Goal: Navigation & Orientation: Find specific page/section

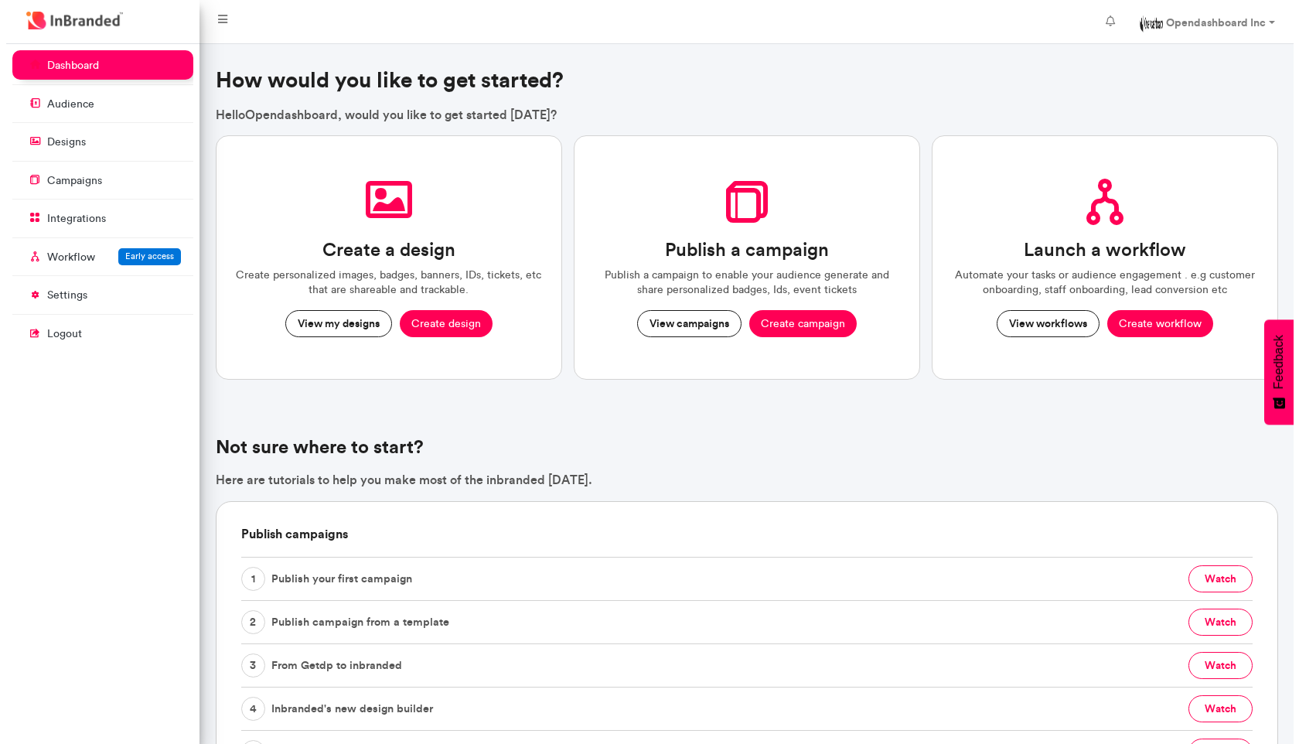
scroll to position [7, 1]
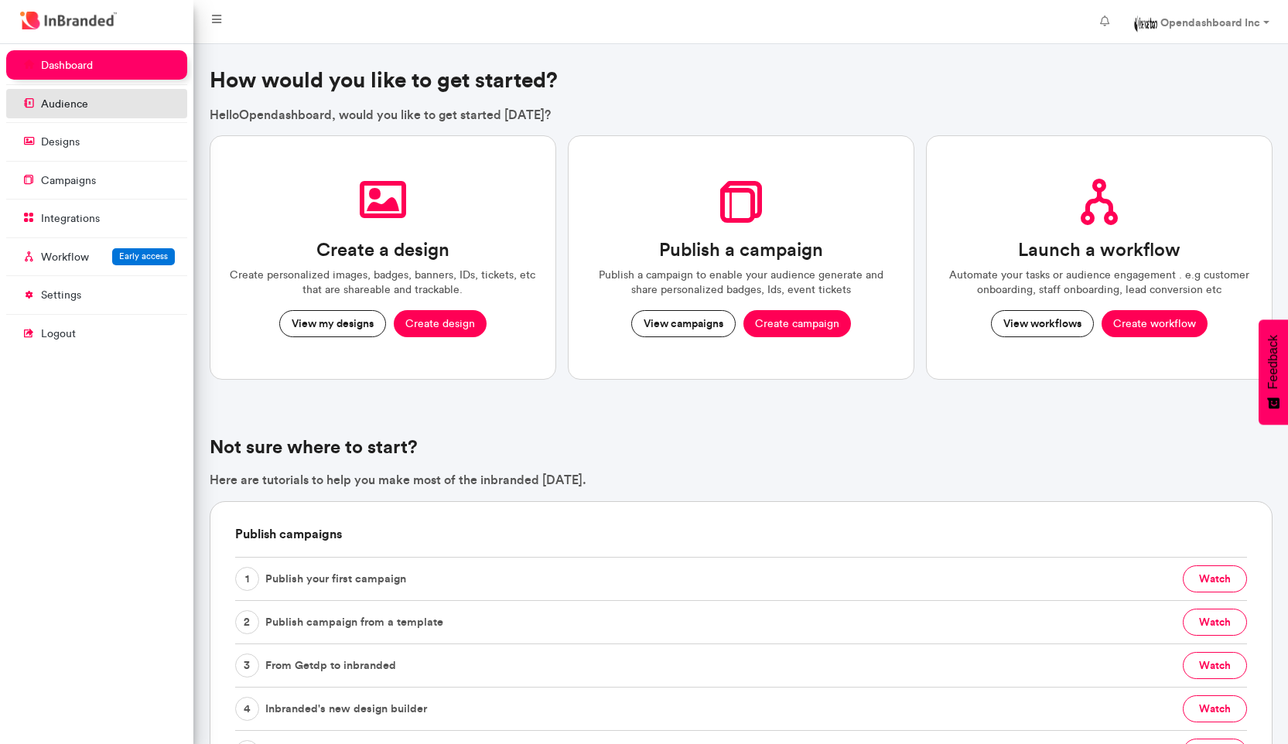
click at [124, 97] on link "audience" at bounding box center [96, 103] width 181 height 29
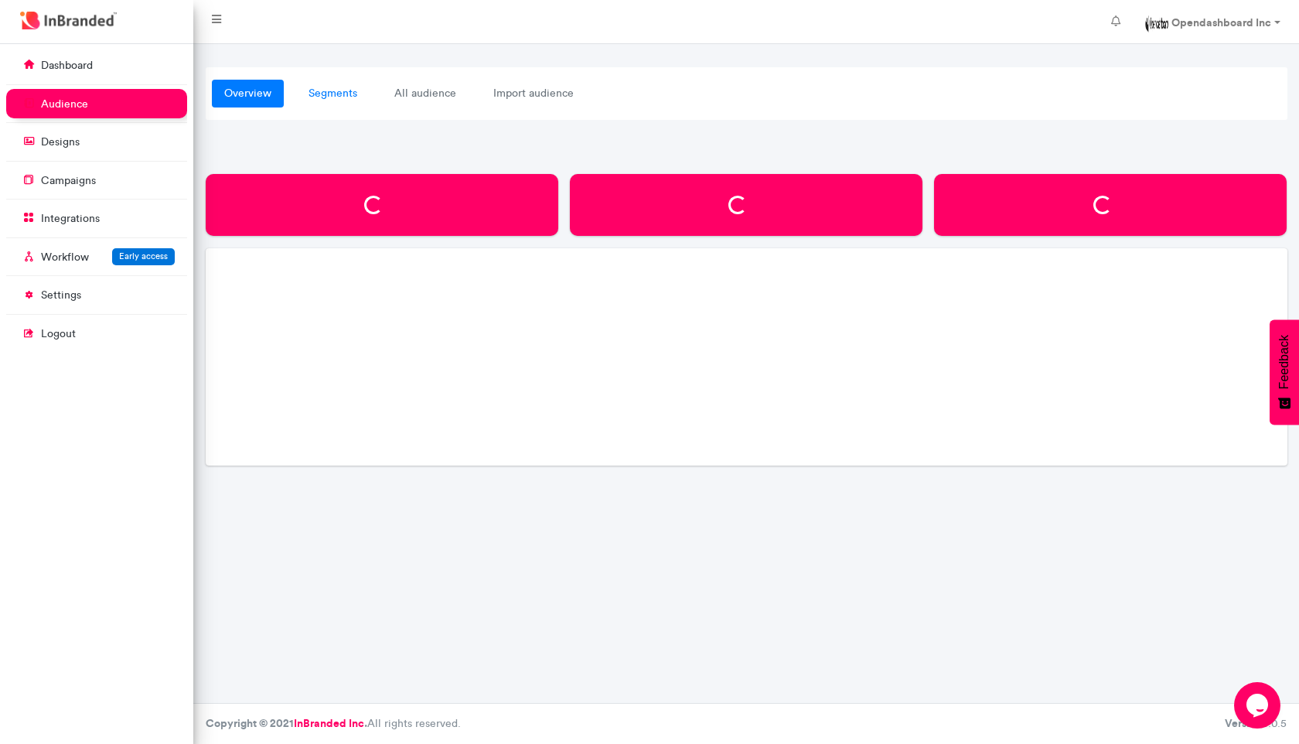
click at [308, 95] on link "segments" at bounding box center [332, 94] width 73 height 28
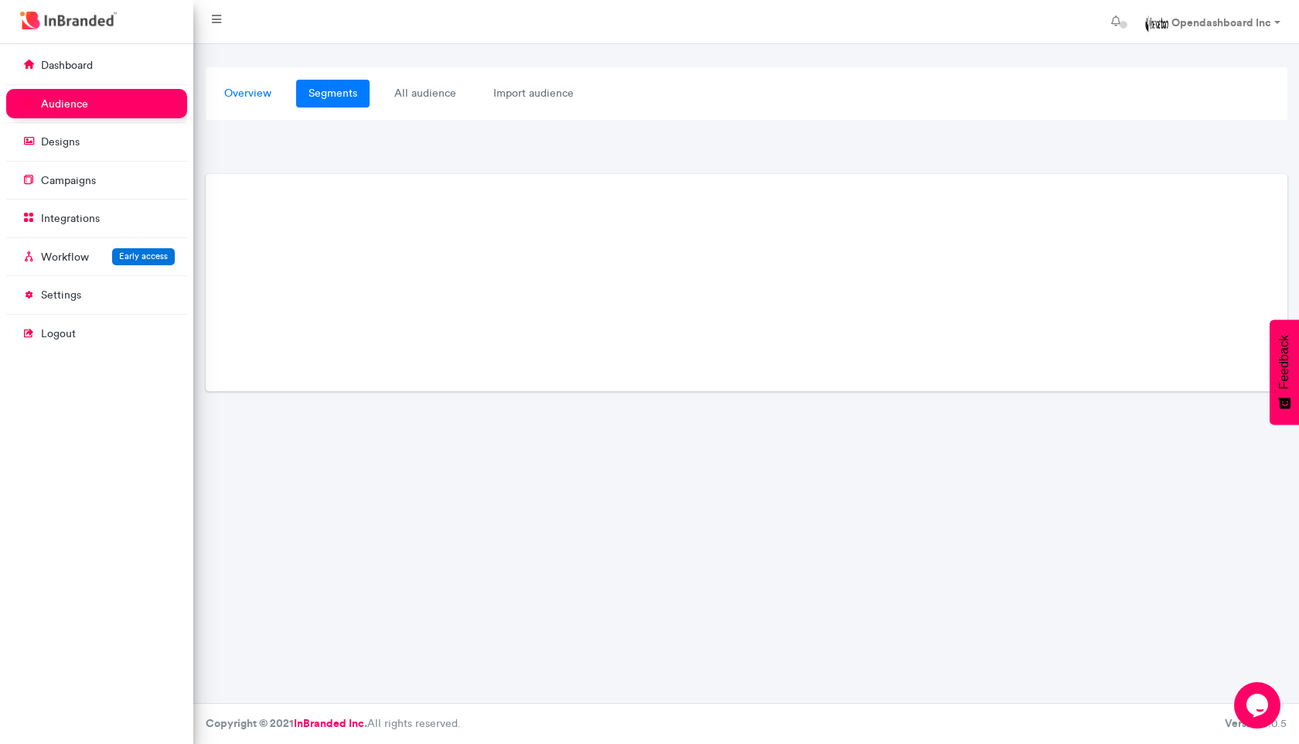
click at [247, 85] on link "overview" at bounding box center [248, 94] width 72 height 28
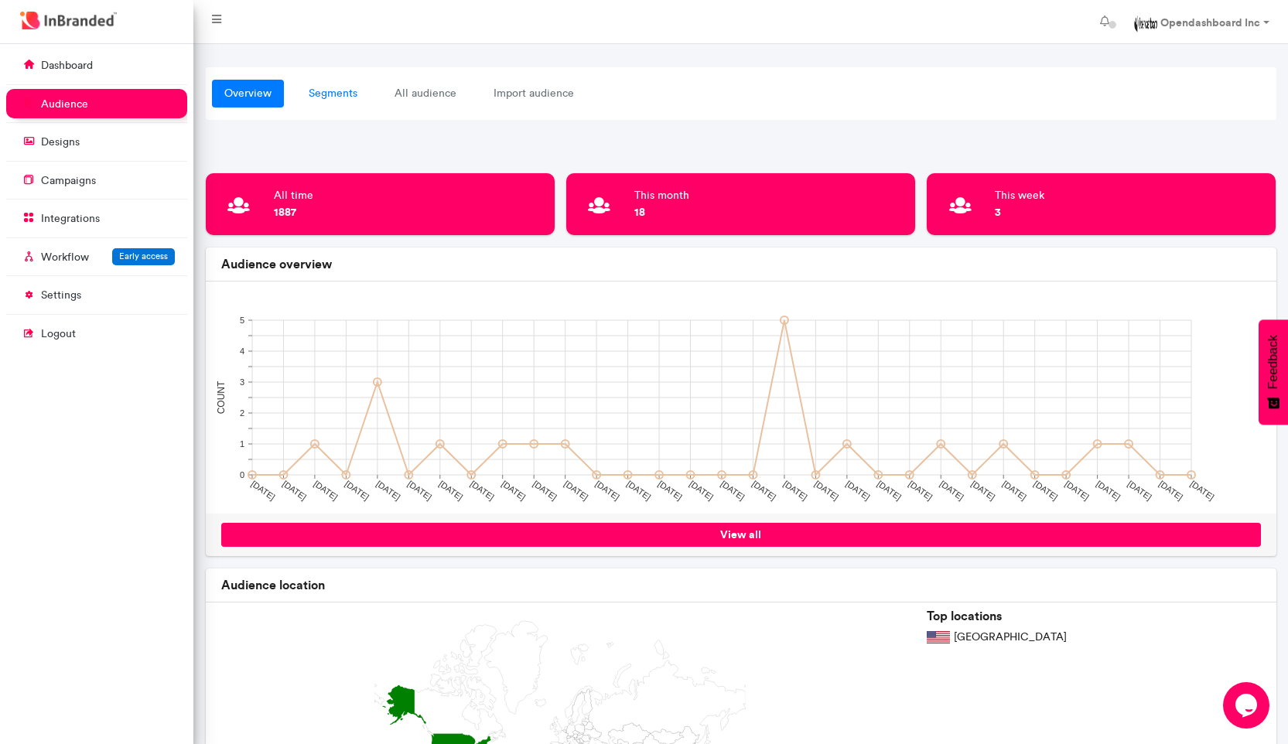
click at [326, 94] on link "segments" at bounding box center [332, 94] width 73 height 28
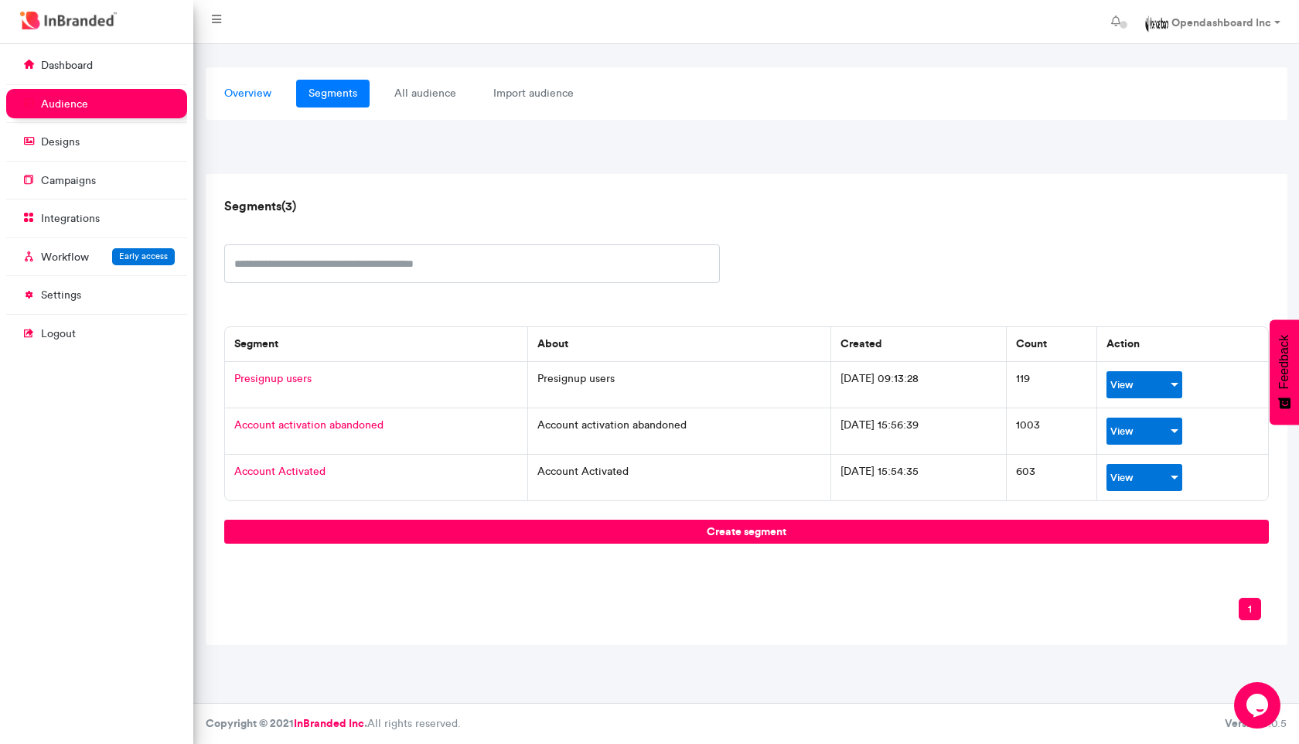
click at [254, 88] on link "overview" at bounding box center [248, 94] width 72 height 28
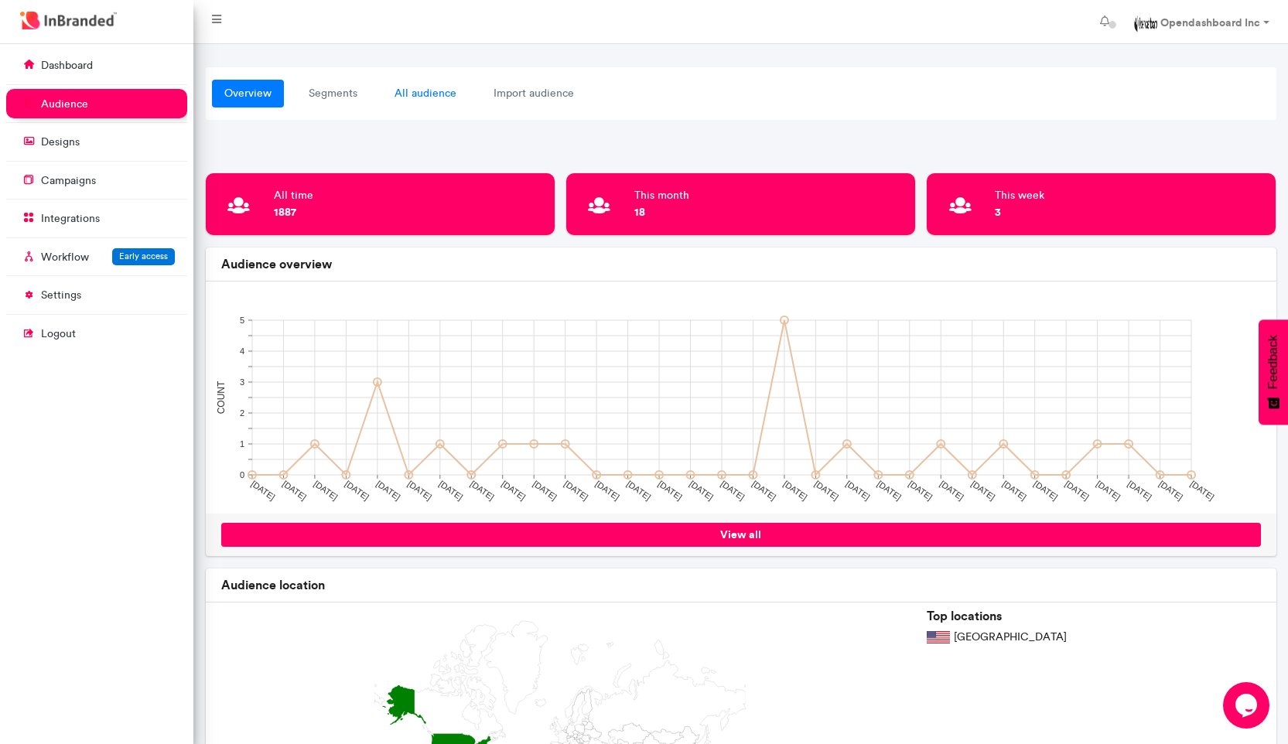
click at [437, 99] on link "all audience" at bounding box center [425, 94] width 87 height 28
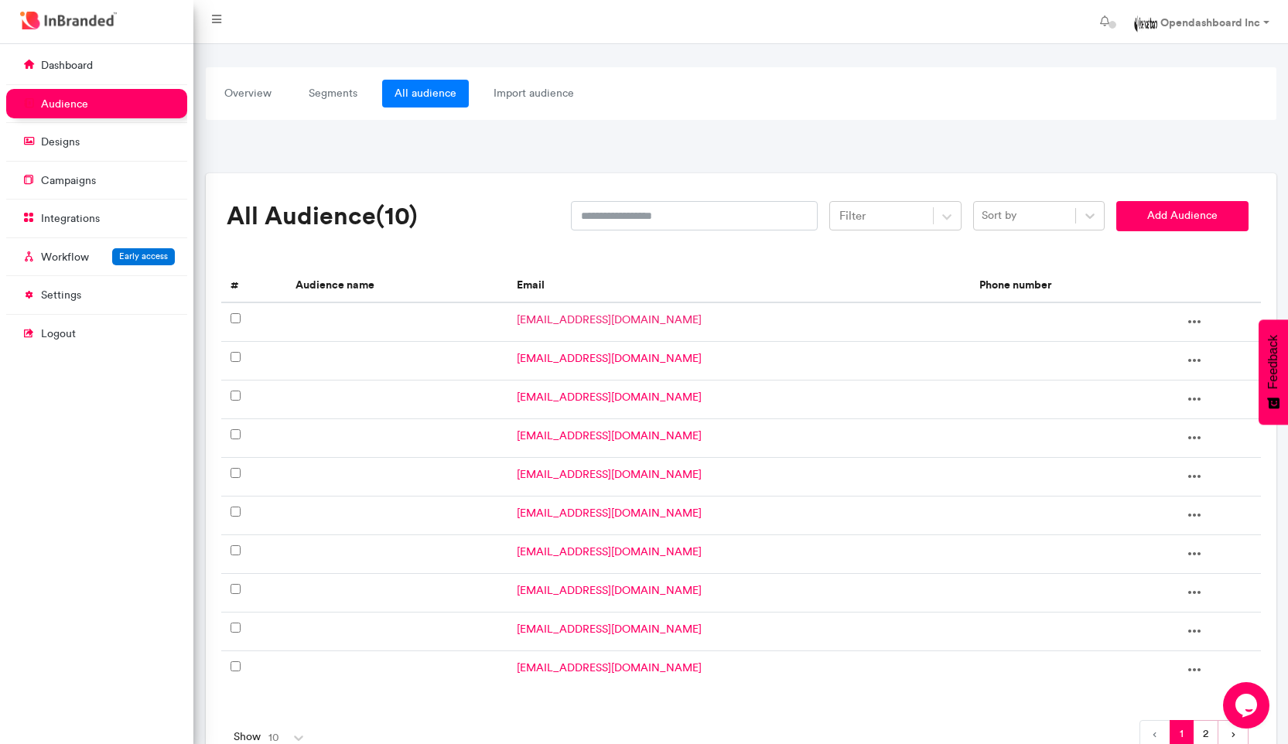
click at [552, 326] on link "[EMAIL_ADDRESS][DOMAIN_NAME]" at bounding box center [609, 319] width 185 height 13
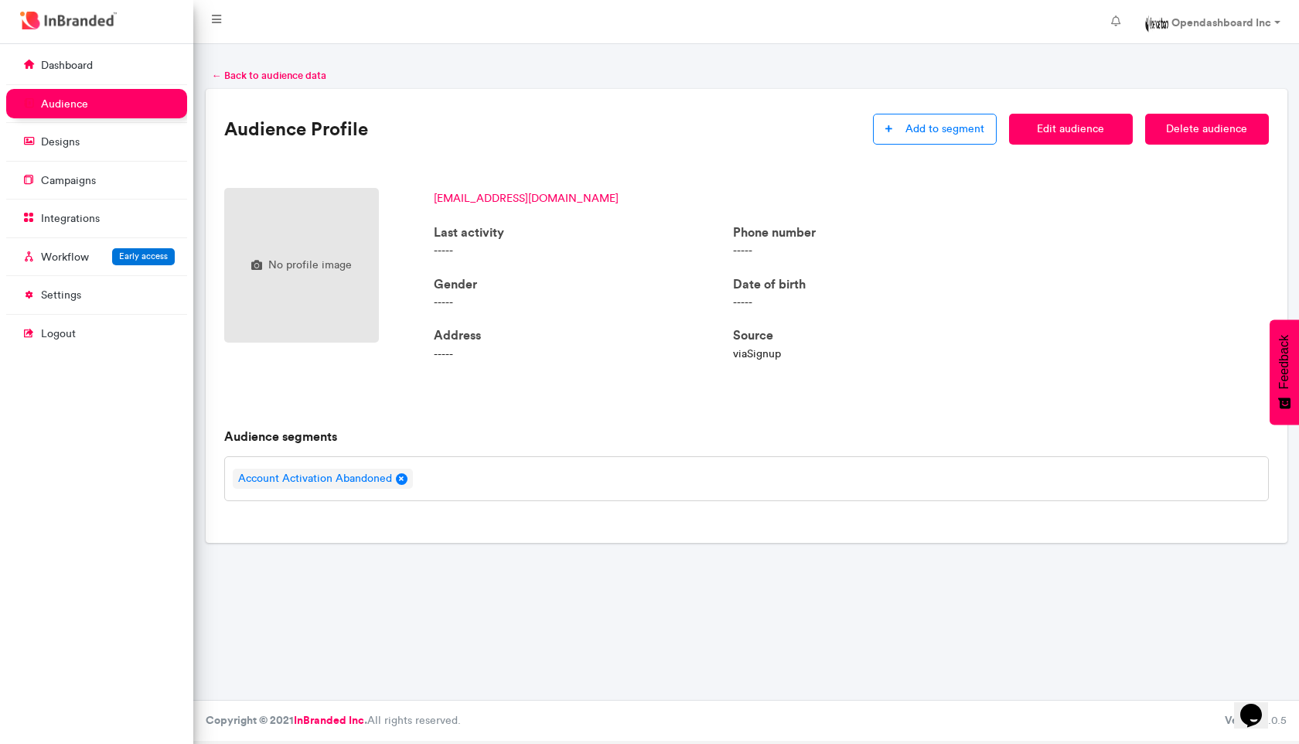
click at [261, 73] on span "← Back to audience data" at bounding box center [269, 75] width 114 height 14
